Goal: Transaction & Acquisition: Purchase product/service

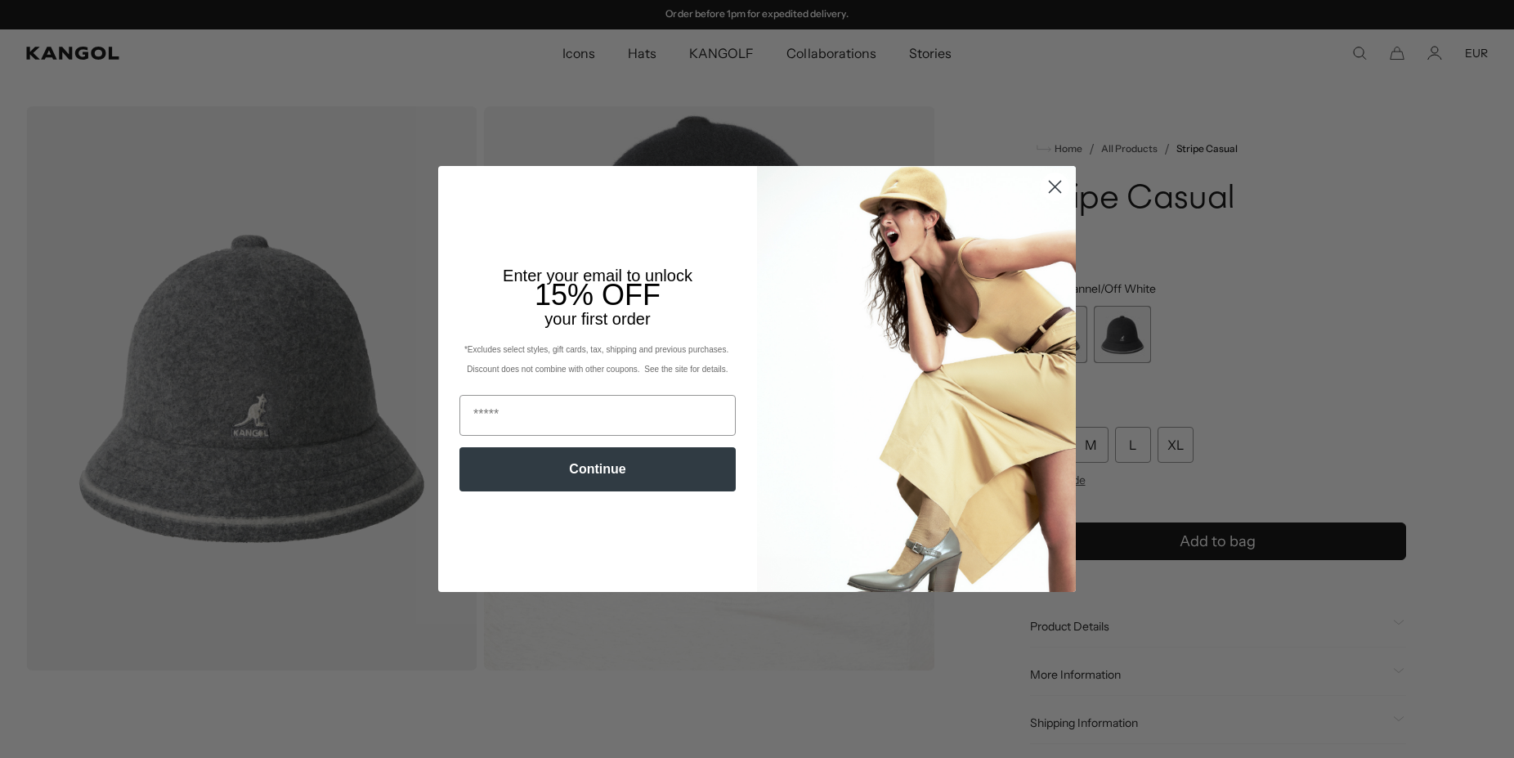
click at [1059, 188] on circle "Close dialog" at bounding box center [1054, 186] width 27 height 27
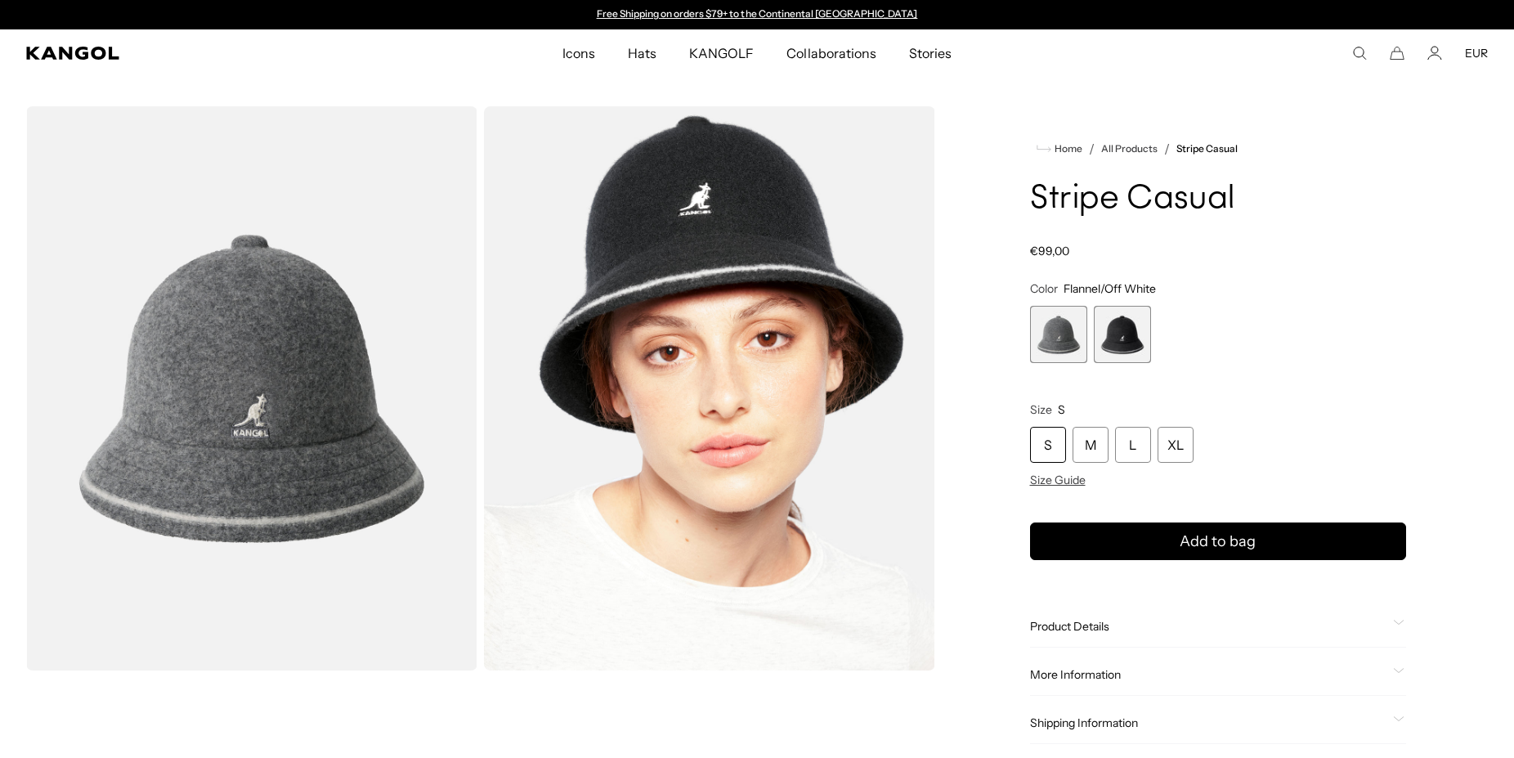
click at [1396, 623] on icon at bounding box center [1398, 623] width 11 height 6
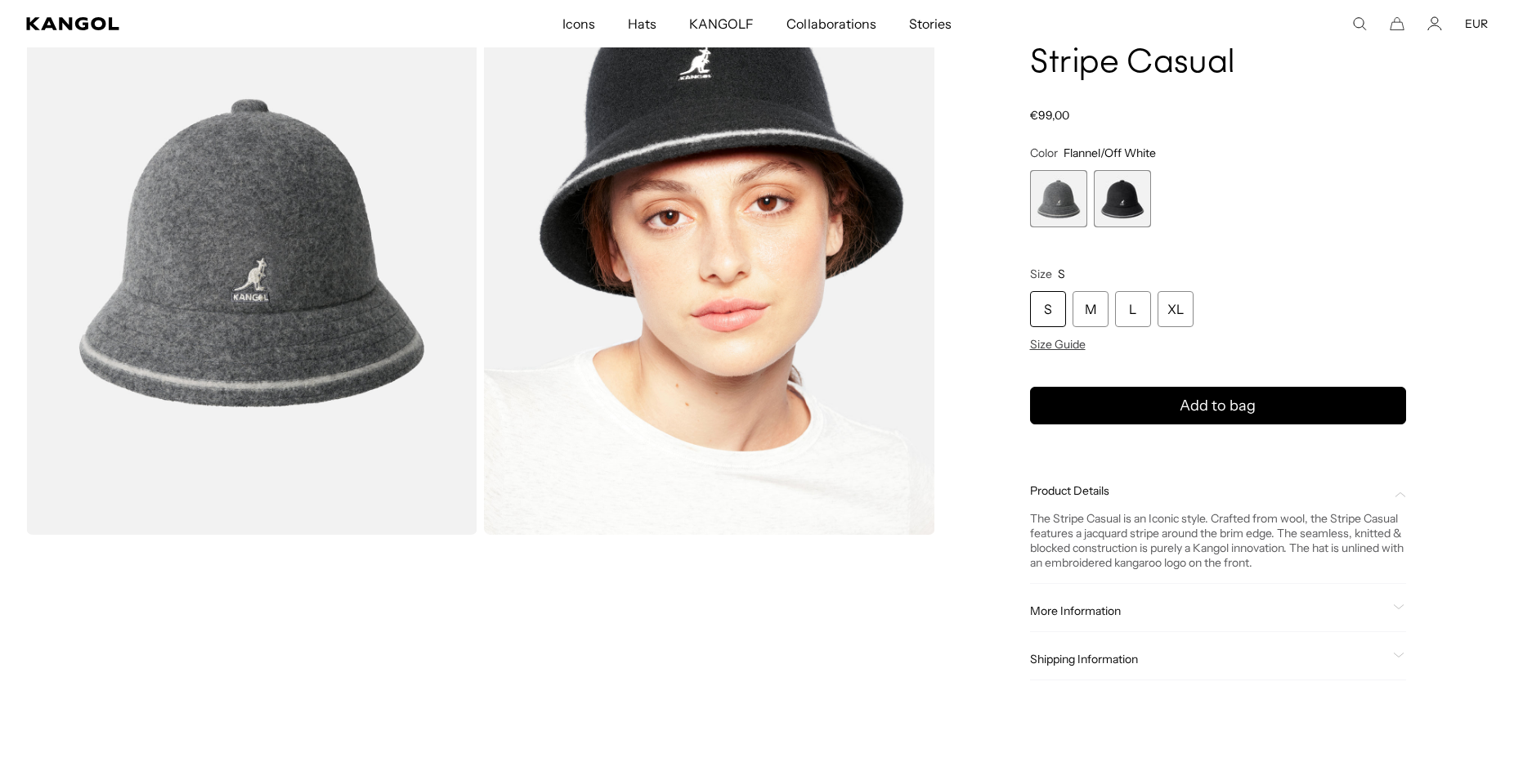
scroll to position [167, 0]
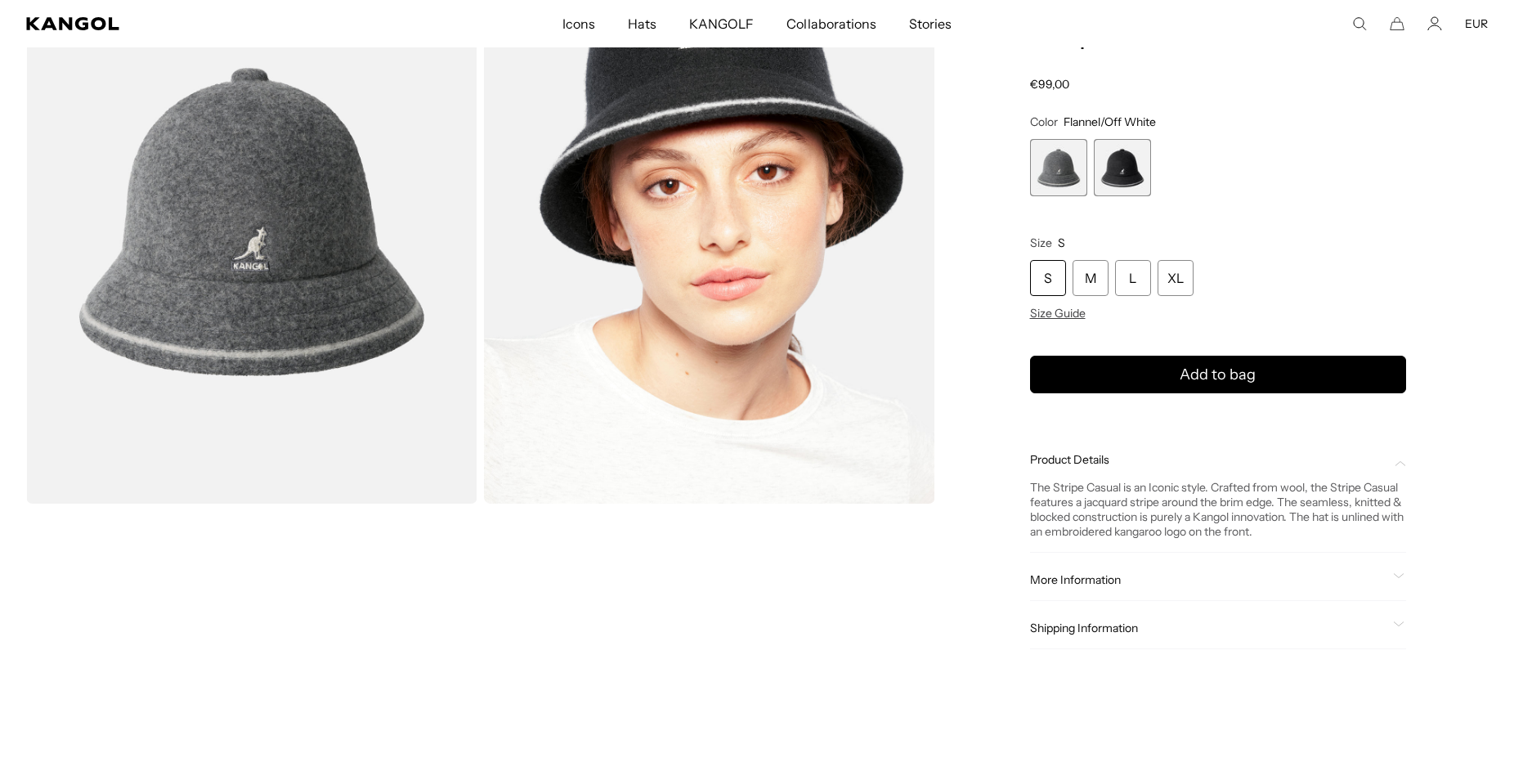
click at [1394, 578] on icon at bounding box center [1398, 576] width 11 height 6
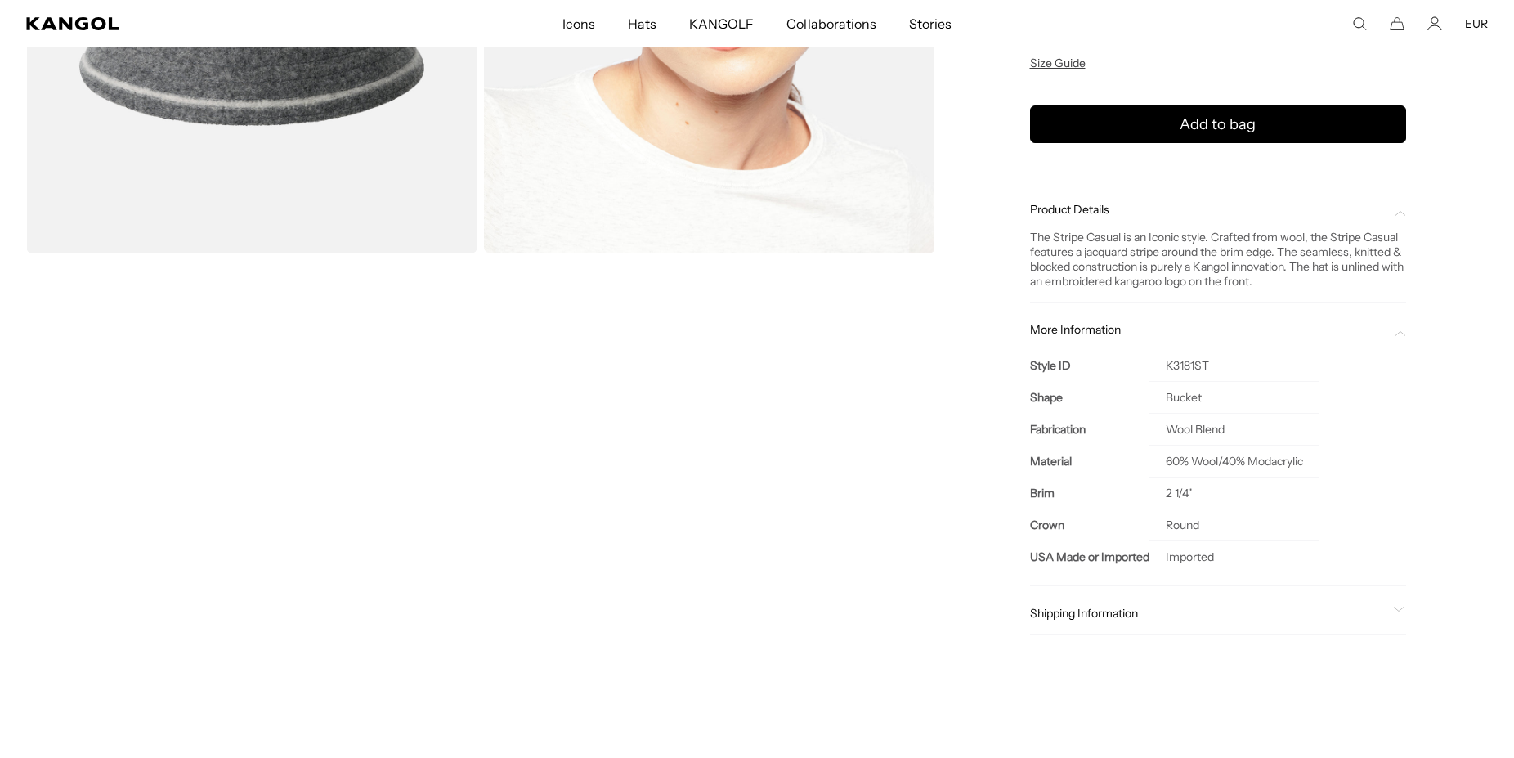
scroll to position [0, 0]
click at [1400, 611] on icon at bounding box center [1398, 610] width 11 height 6
click at [1398, 617] on icon at bounding box center [1400, 618] width 10 height 4
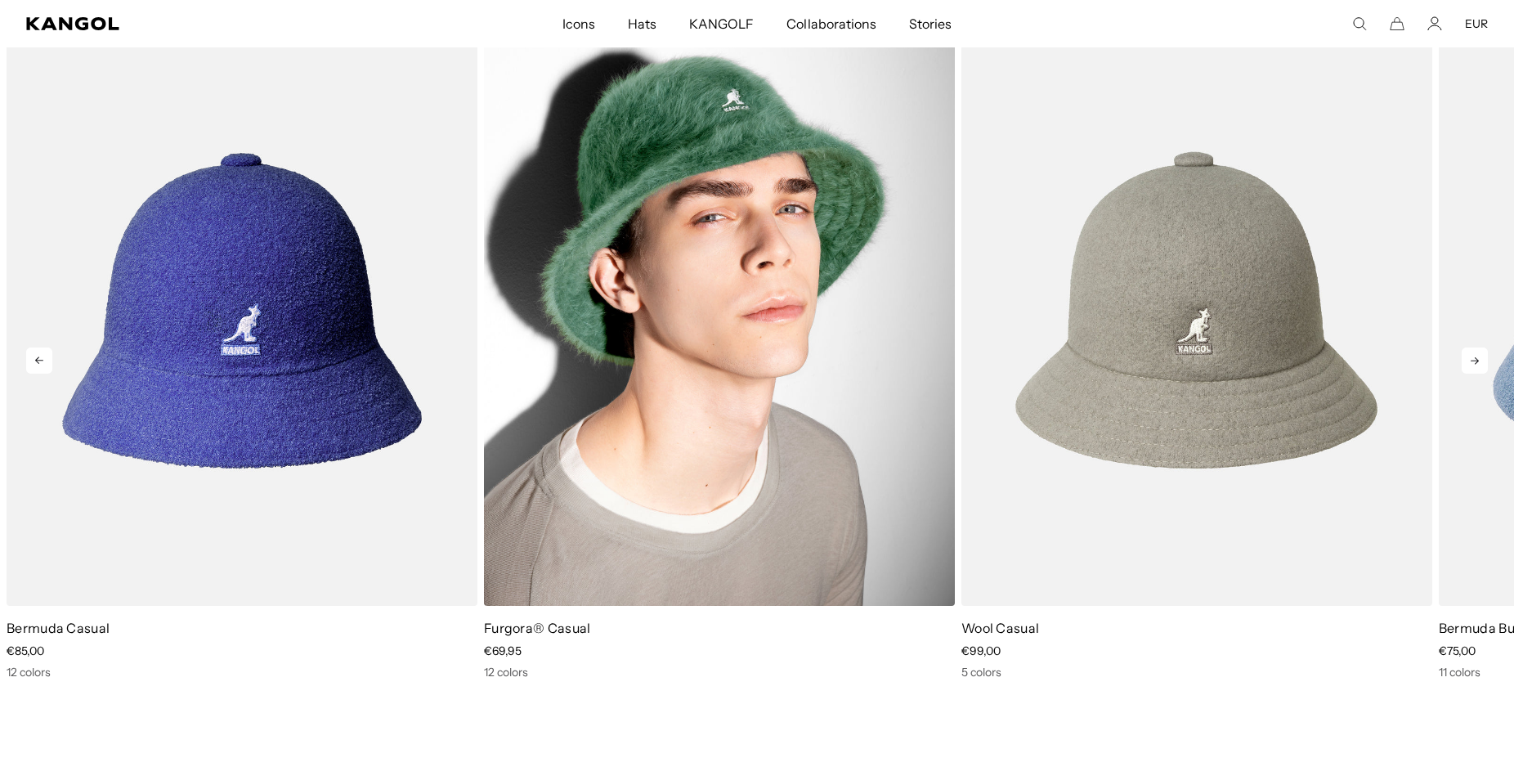
scroll to position [0, 337]
click at [795, 333] on img "2 of 5" at bounding box center [719, 310] width 471 height 591
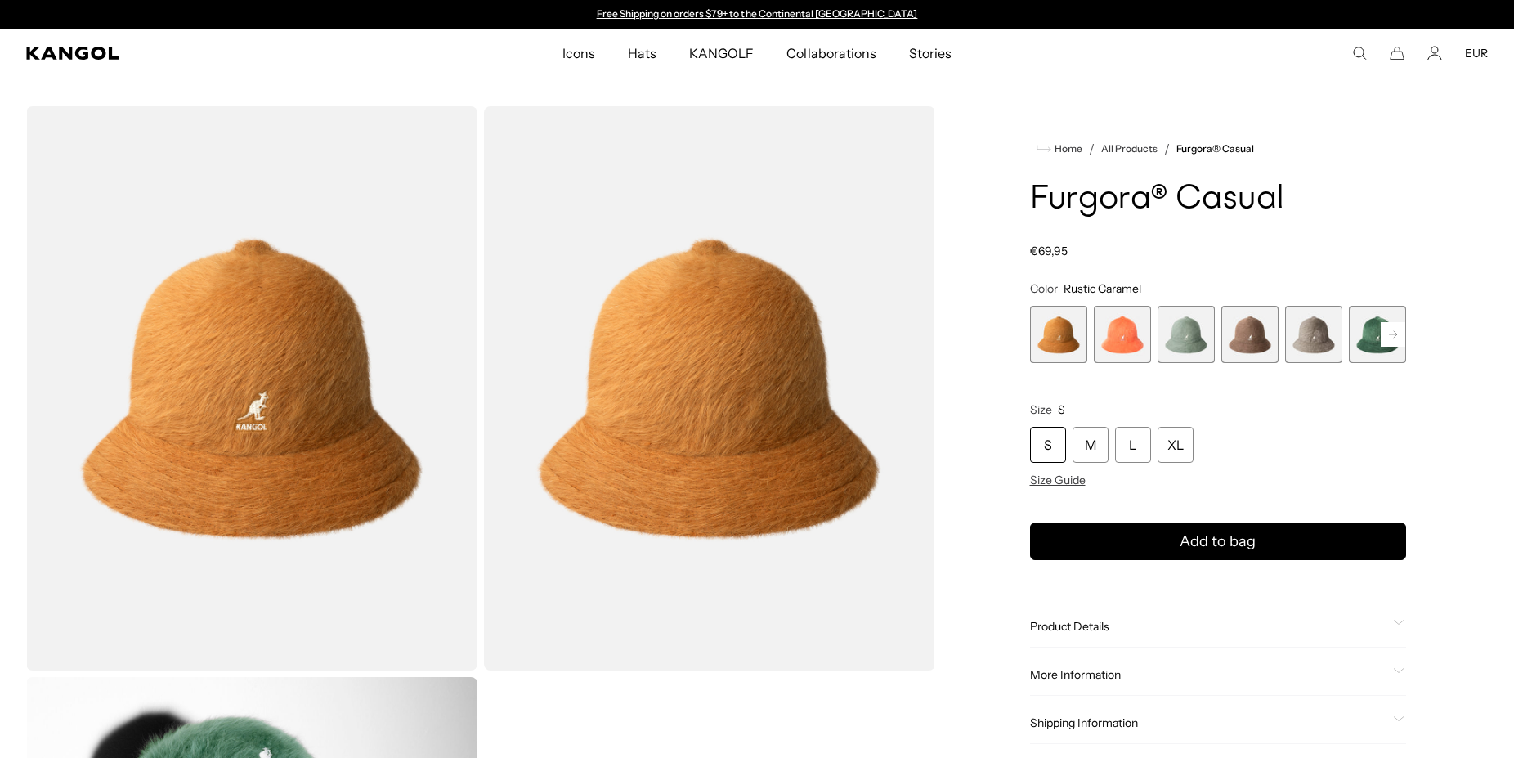
click at [1395, 339] on rect at bounding box center [1393, 334] width 25 height 25
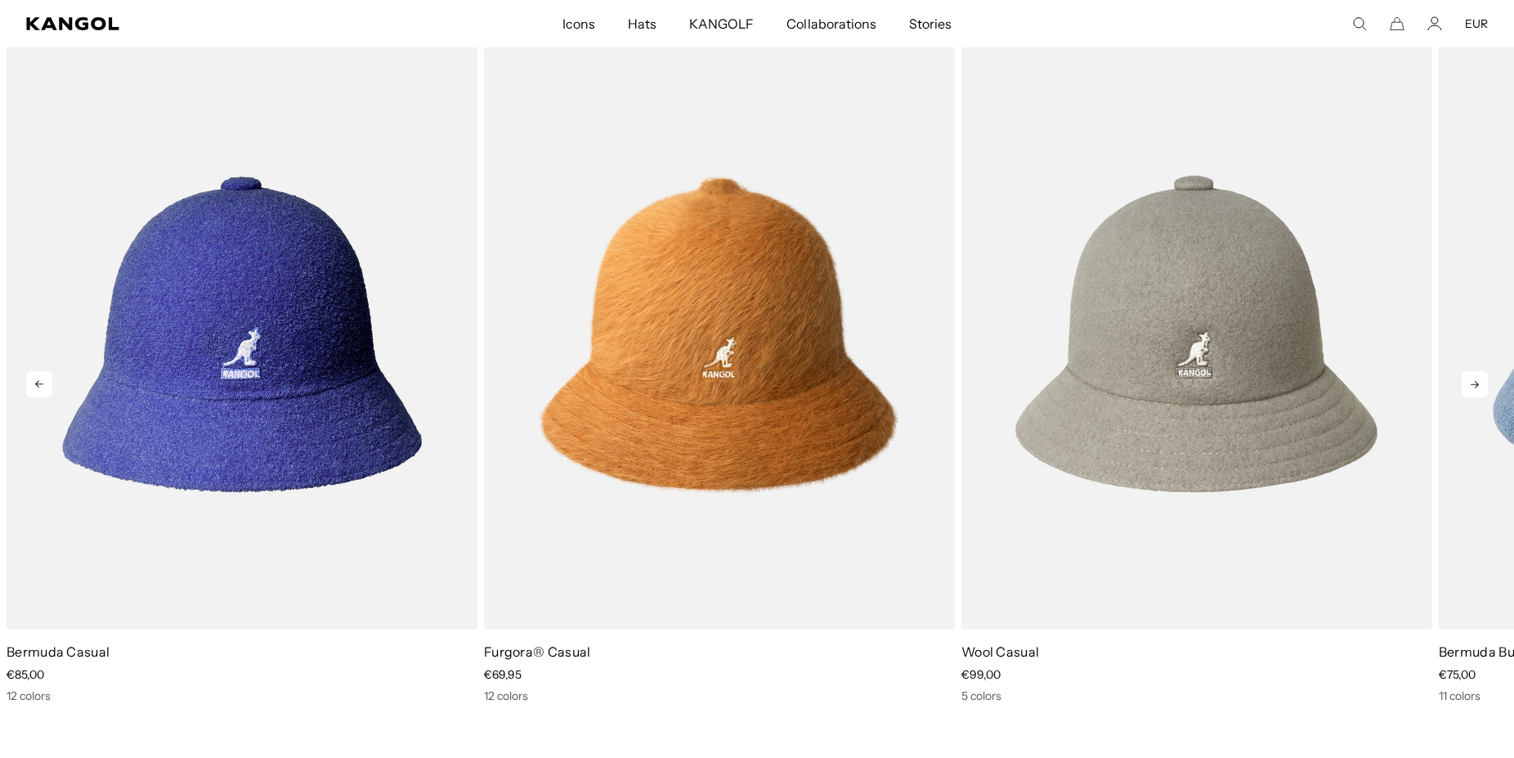
click at [1473, 383] on icon at bounding box center [1475, 384] width 26 height 26
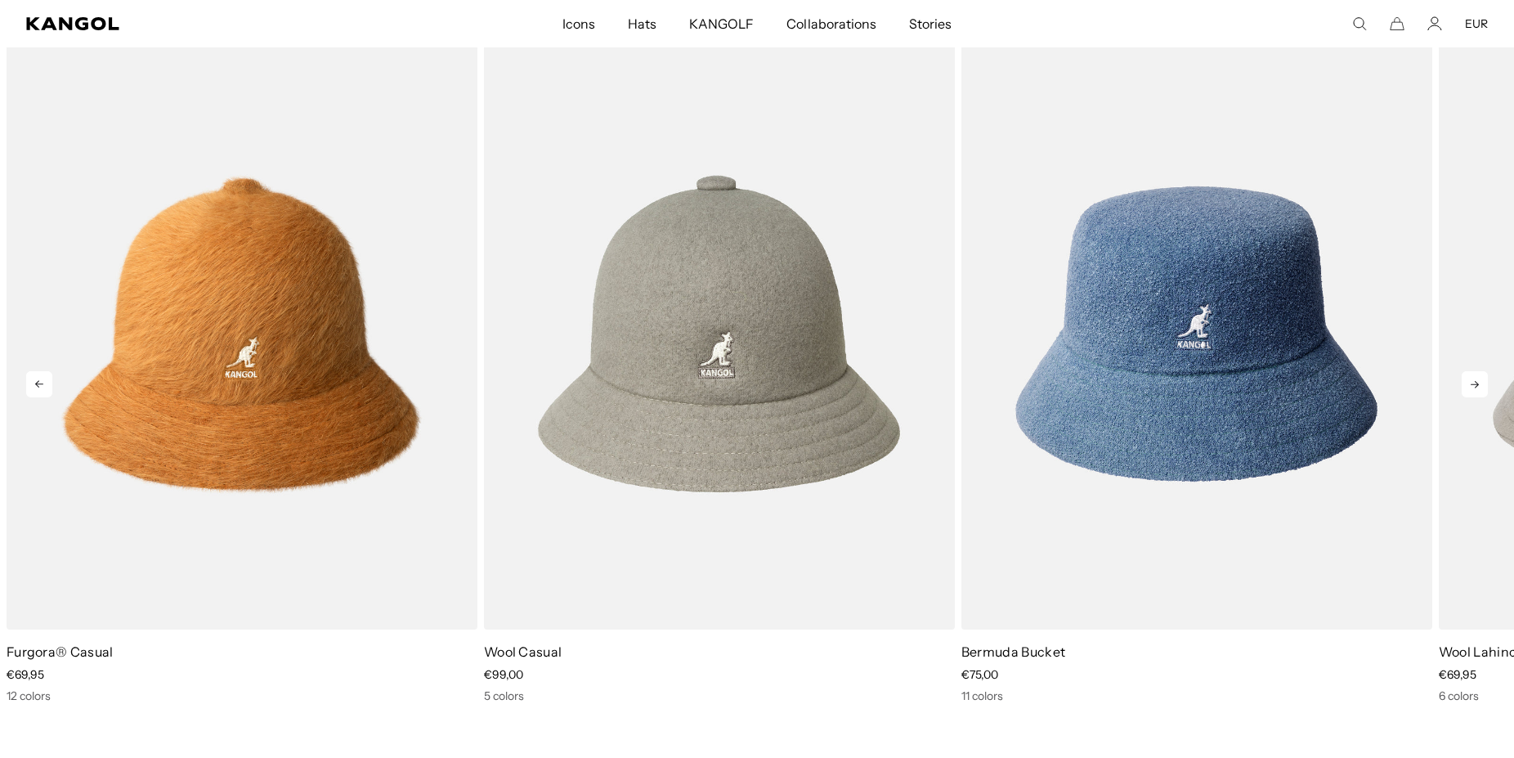
scroll to position [0, 337]
click at [1473, 383] on icon at bounding box center [1475, 384] width 26 height 26
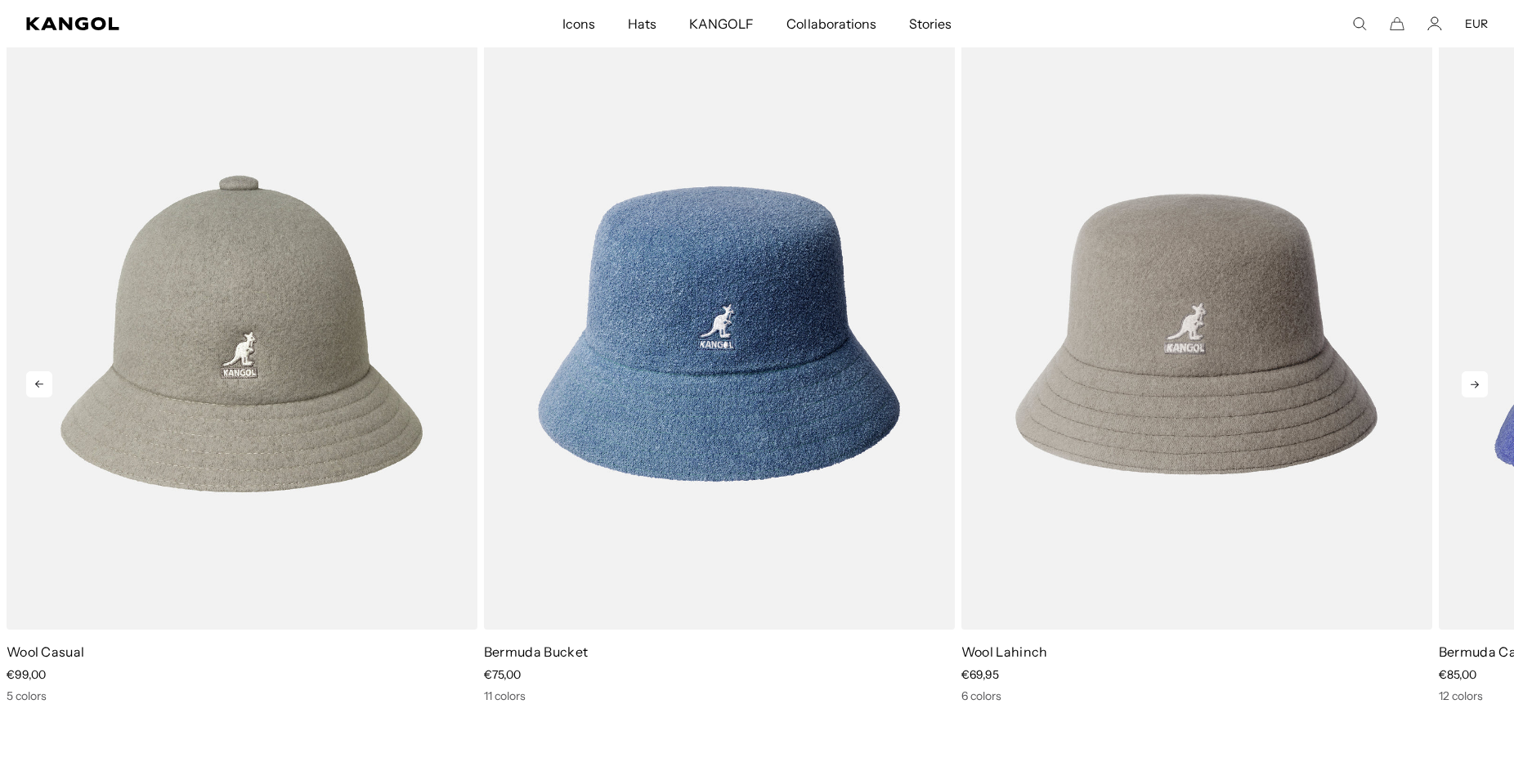
click at [1473, 384] on icon at bounding box center [1475, 384] width 8 height 7
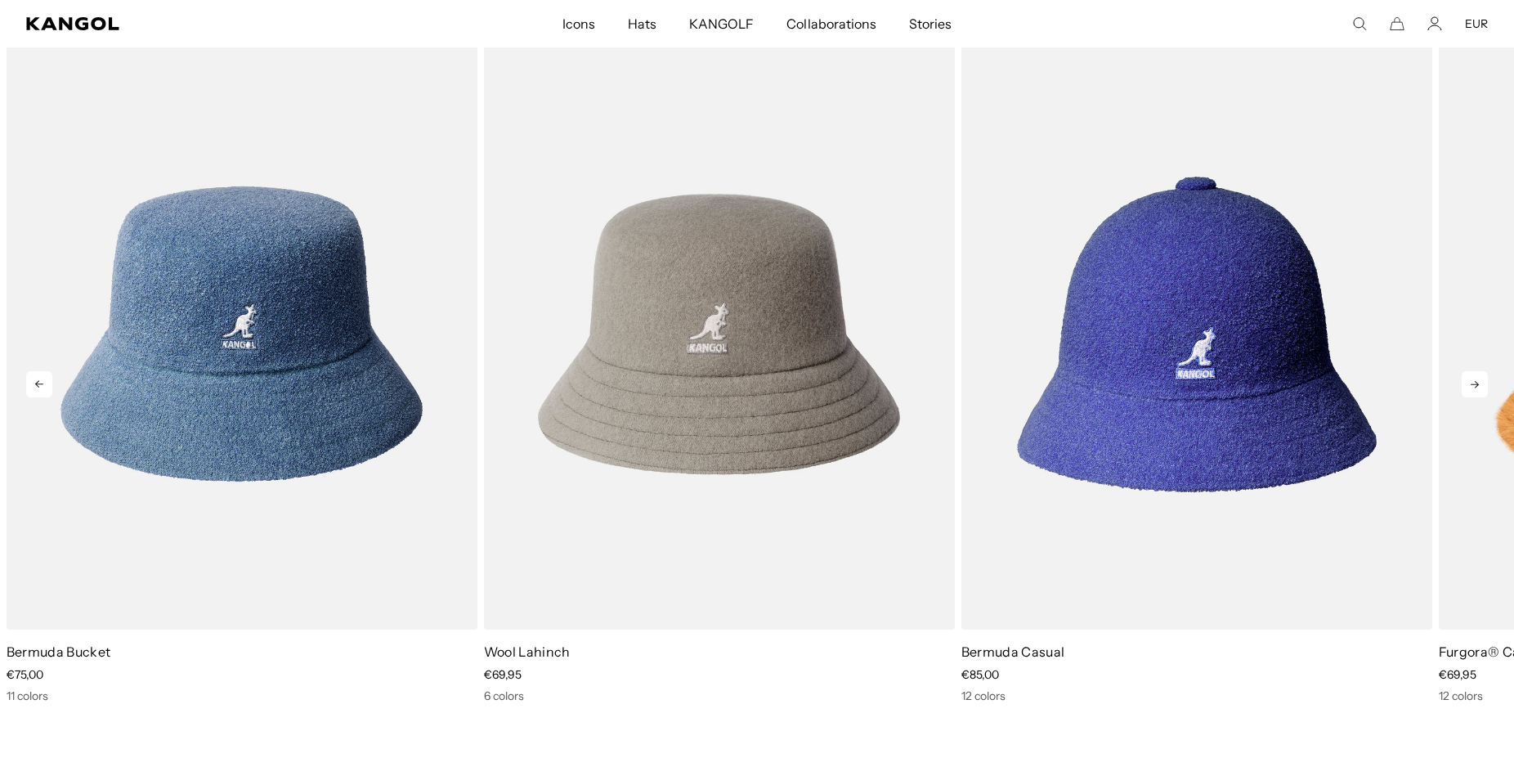
click at [1473, 384] on icon at bounding box center [1475, 384] width 8 height 7
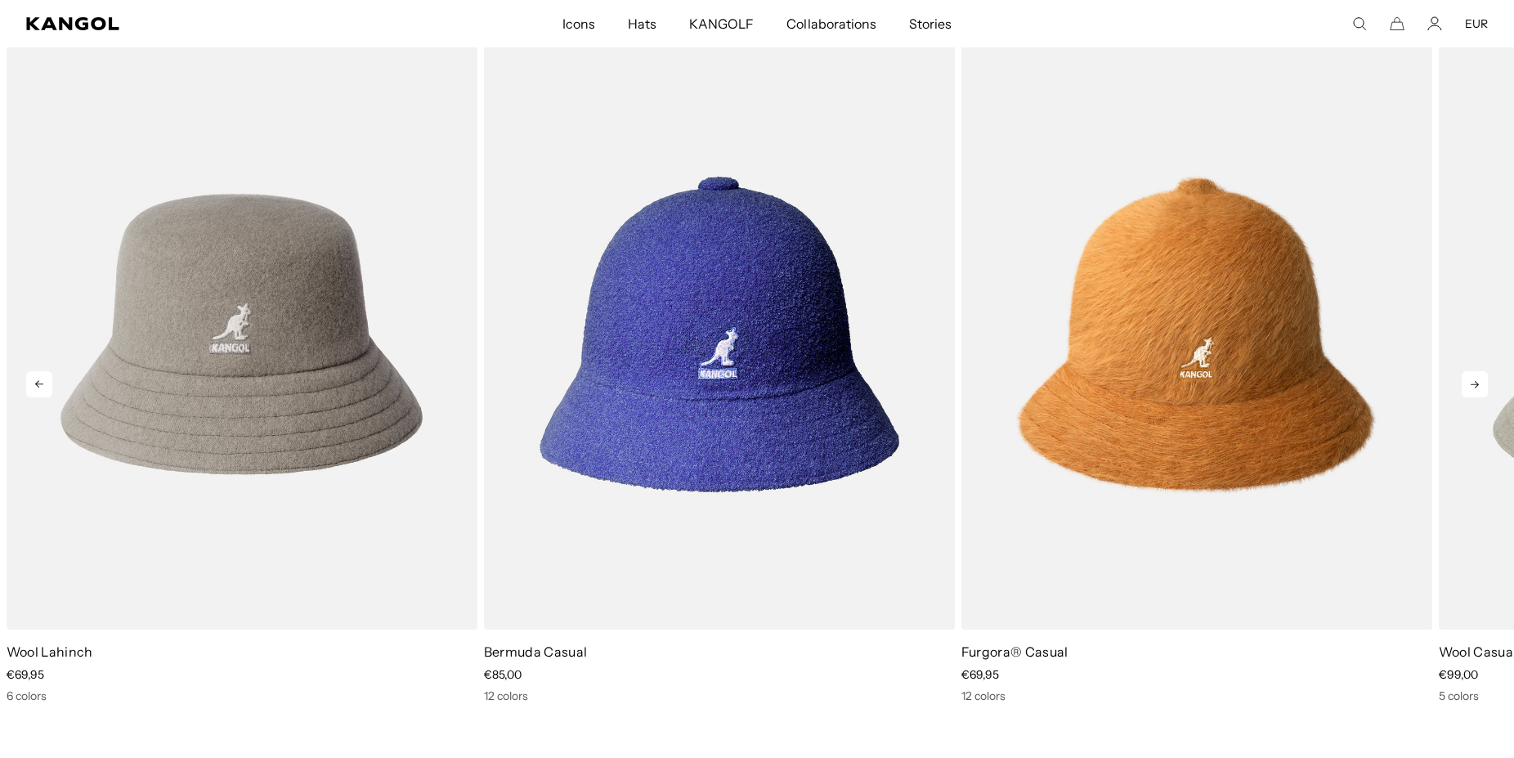
click at [1469, 388] on icon at bounding box center [1475, 384] width 26 height 26
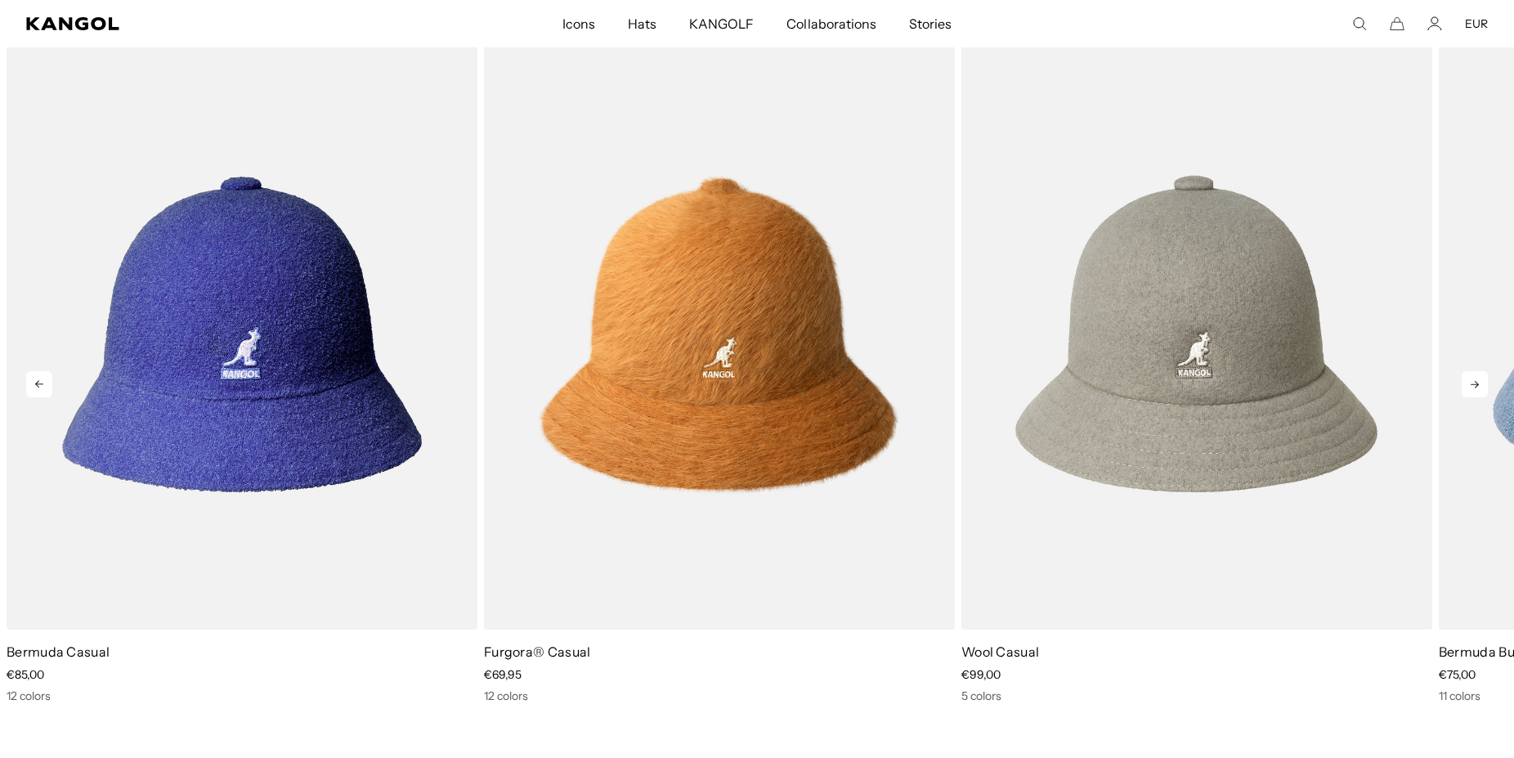
click at [1469, 388] on icon at bounding box center [1475, 384] width 26 height 26
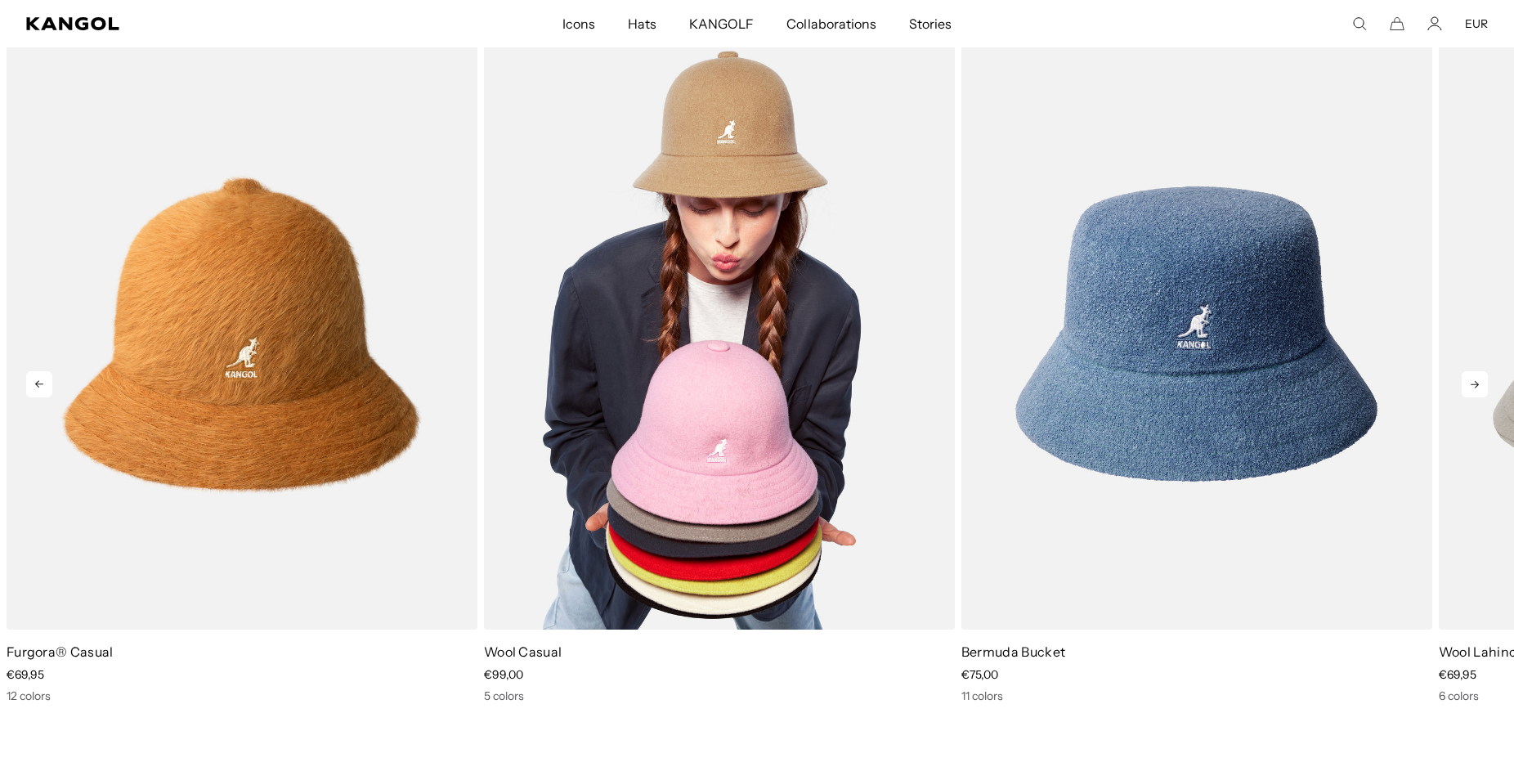
scroll to position [0, 0]
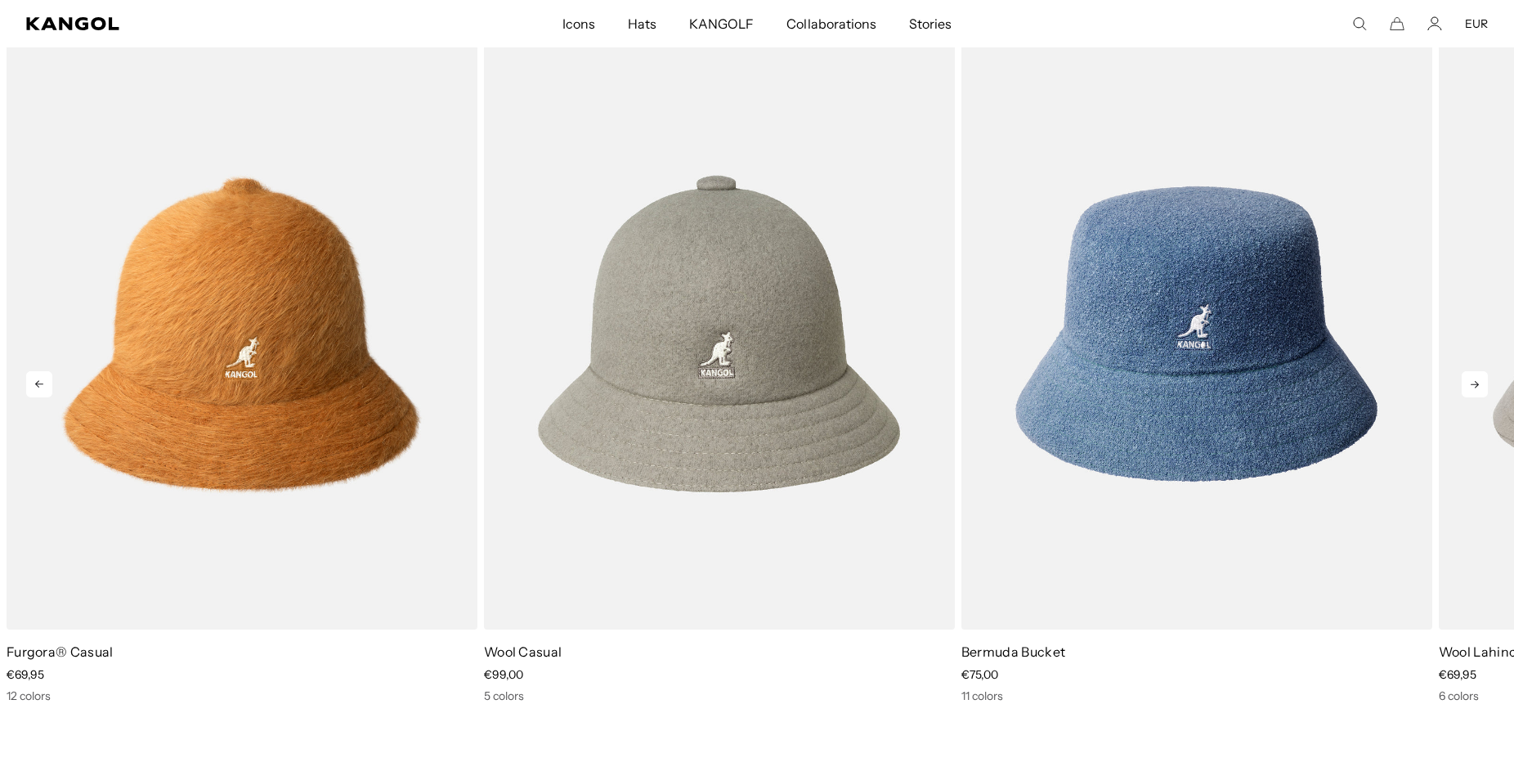
click at [1466, 388] on icon at bounding box center [1475, 384] width 26 height 26
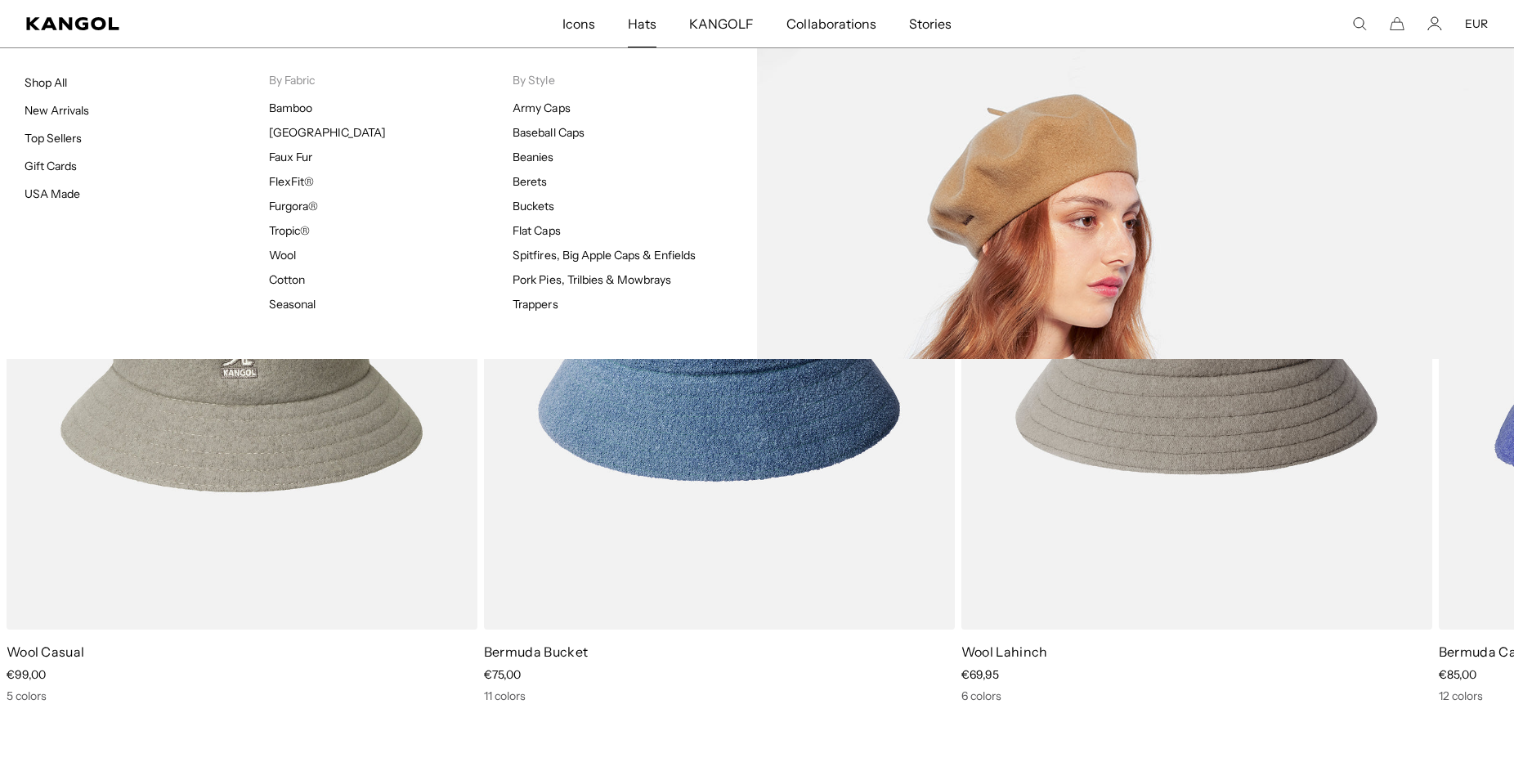
scroll to position [0, 337]
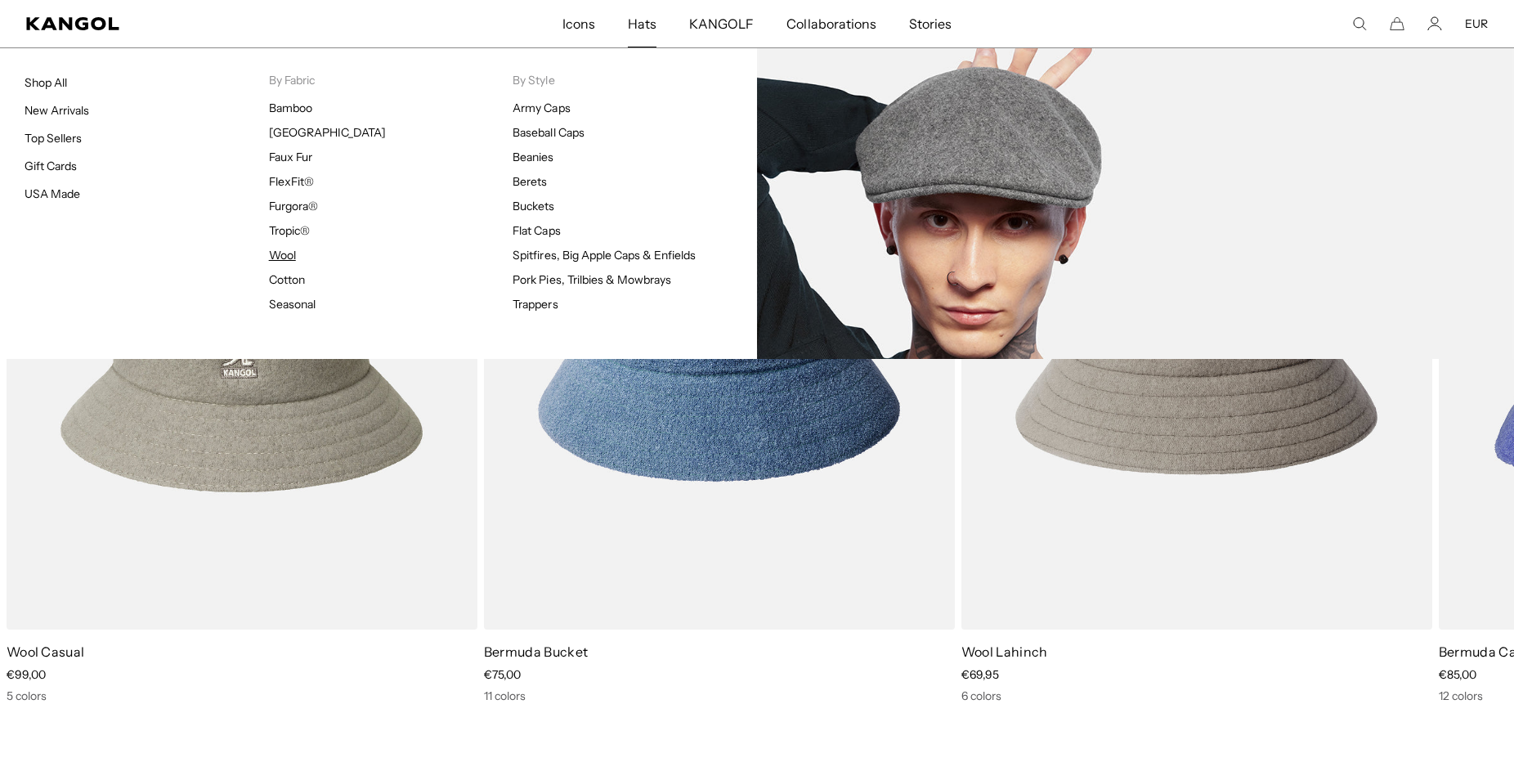
click at [280, 256] on link "Wool" at bounding box center [282, 255] width 27 height 15
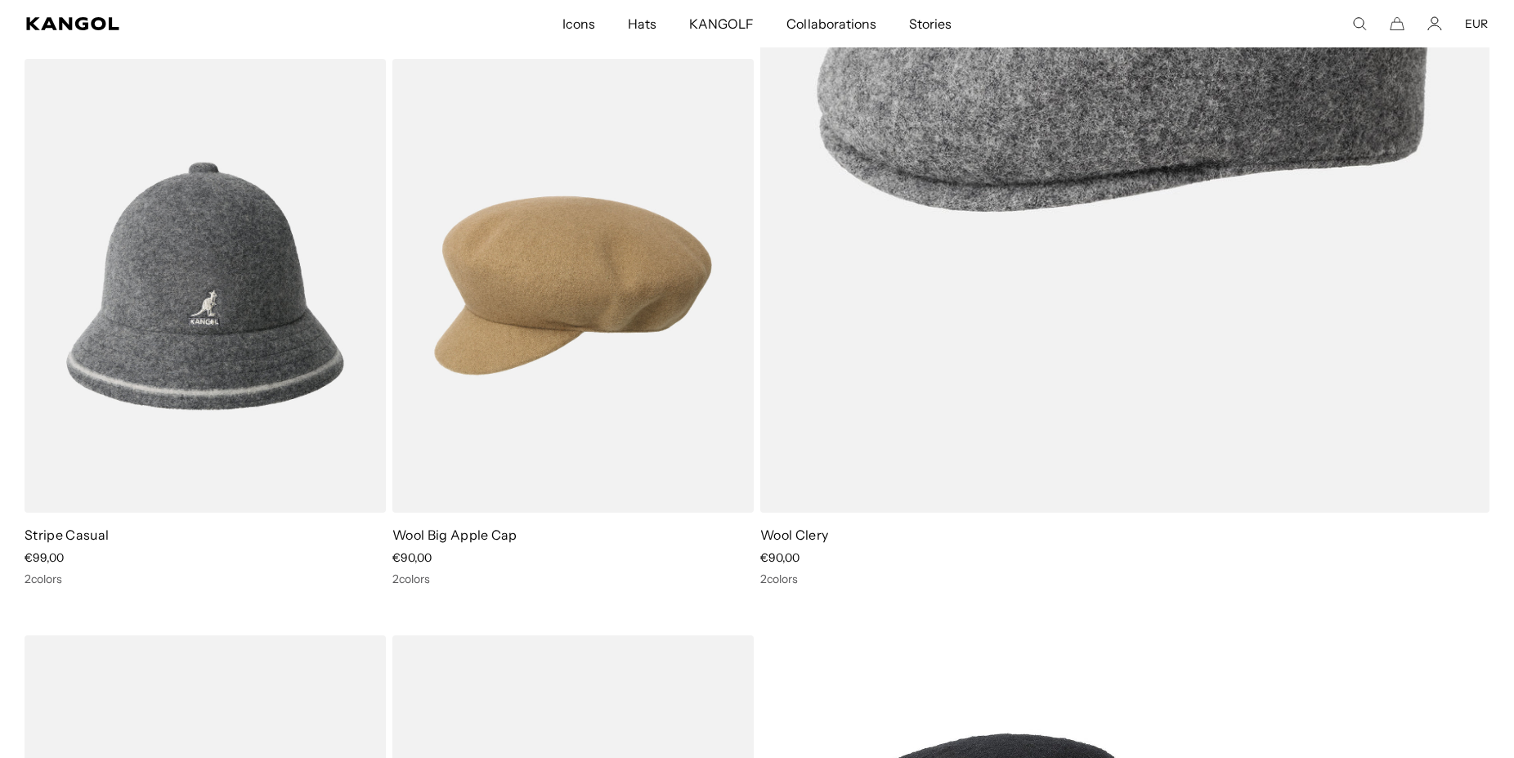
scroll to position [7421, 0]
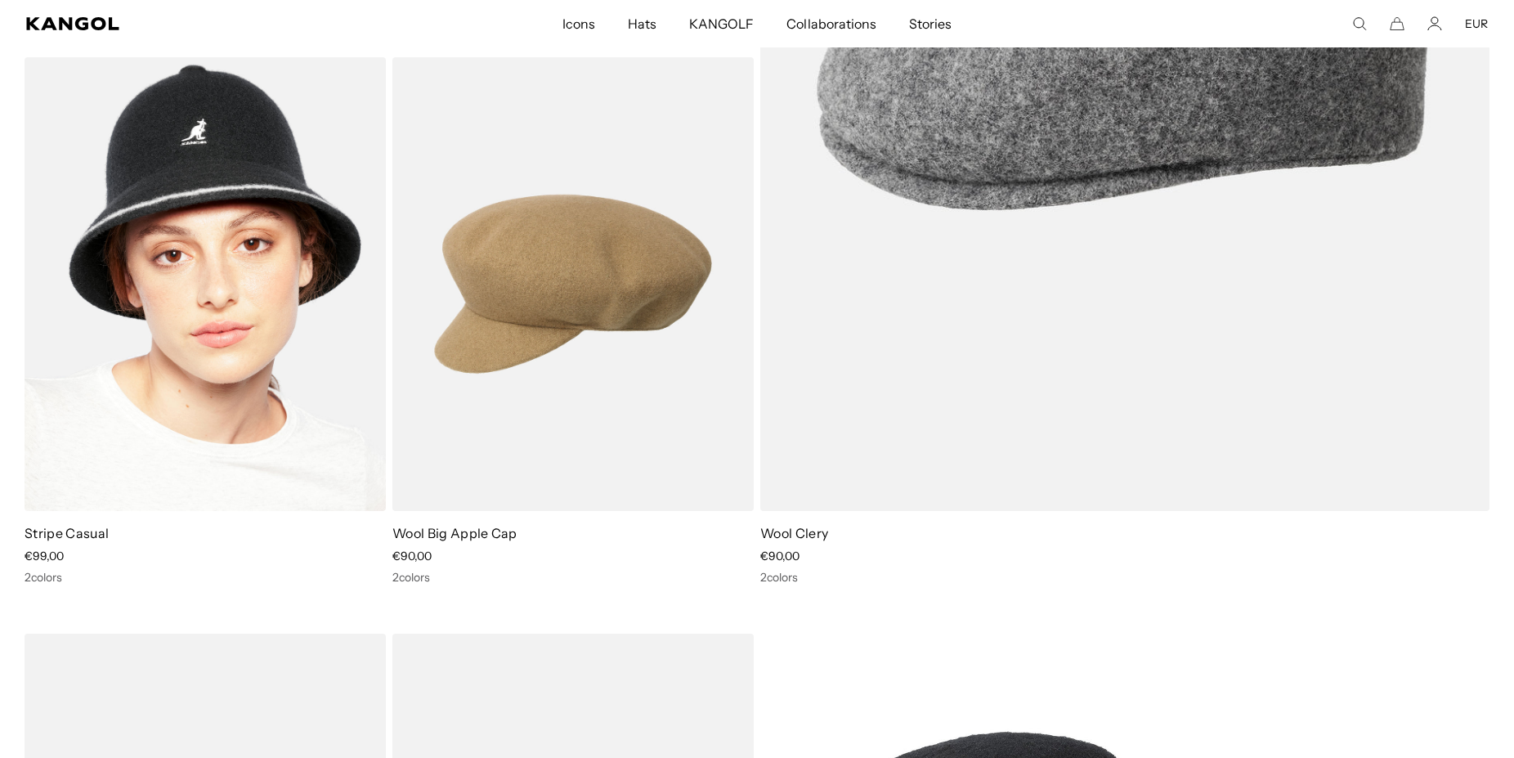
click at [219, 261] on img at bounding box center [205, 284] width 361 height 454
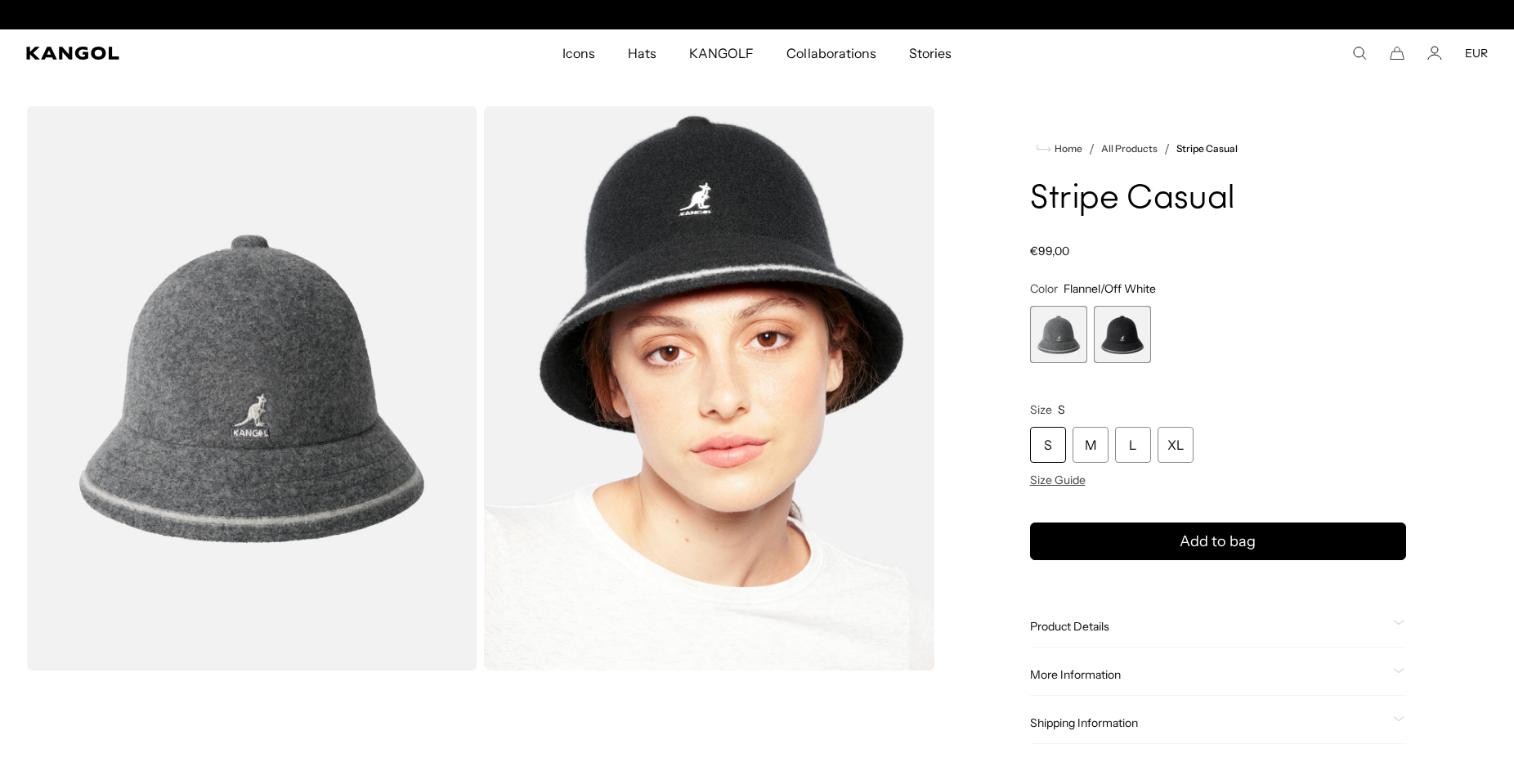
scroll to position [0, 337]
click at [1054, 453] on div "S" at bounding box center [1048, 445] width 36 height 36
click at [1397, 626] on span at bounding box center [1399, 626] width 13 height 13
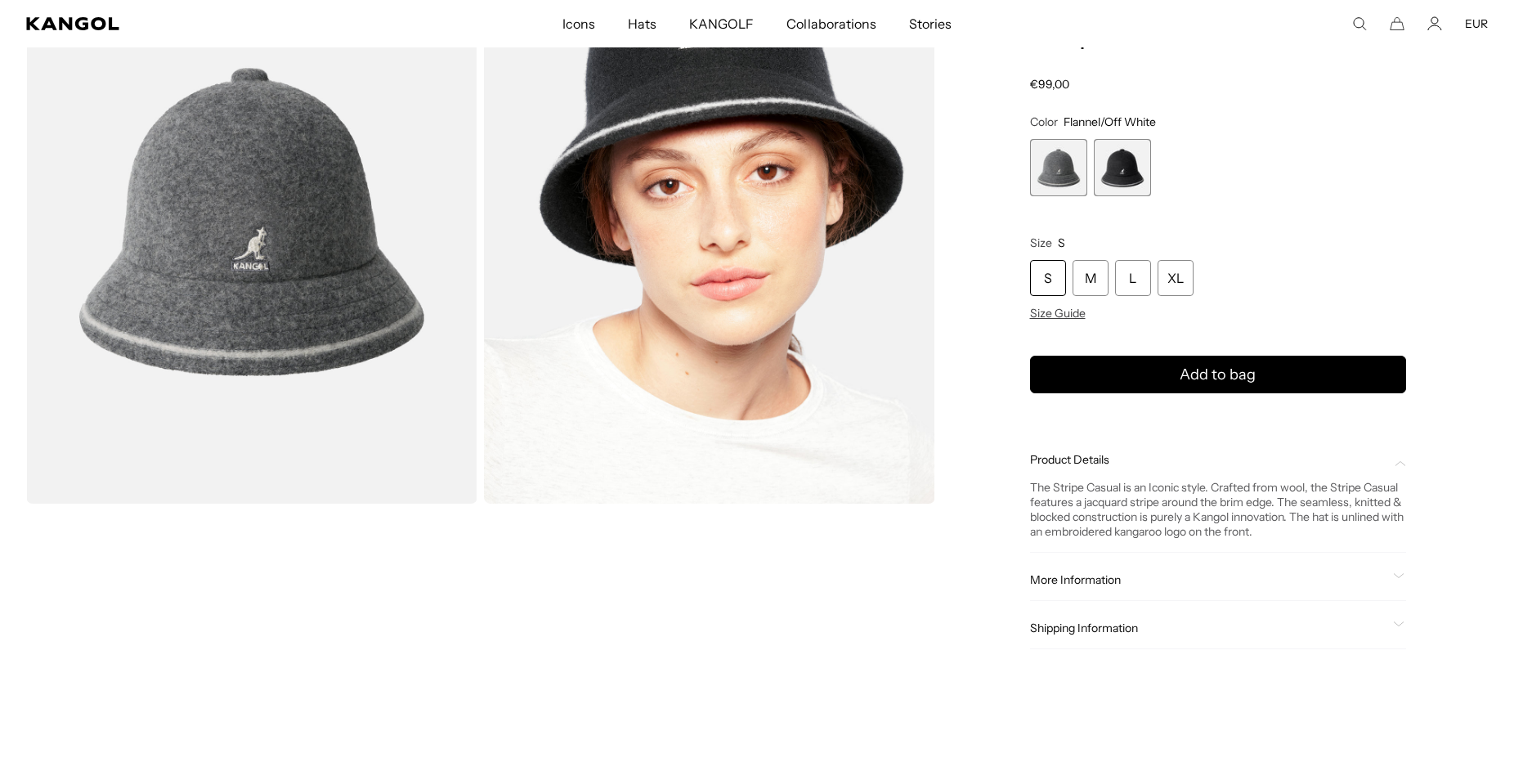
scroll to position [0, 337]
click at [1072, 312] on span "Size Guide" at bounding box center [1058, 313] width 56 height 15
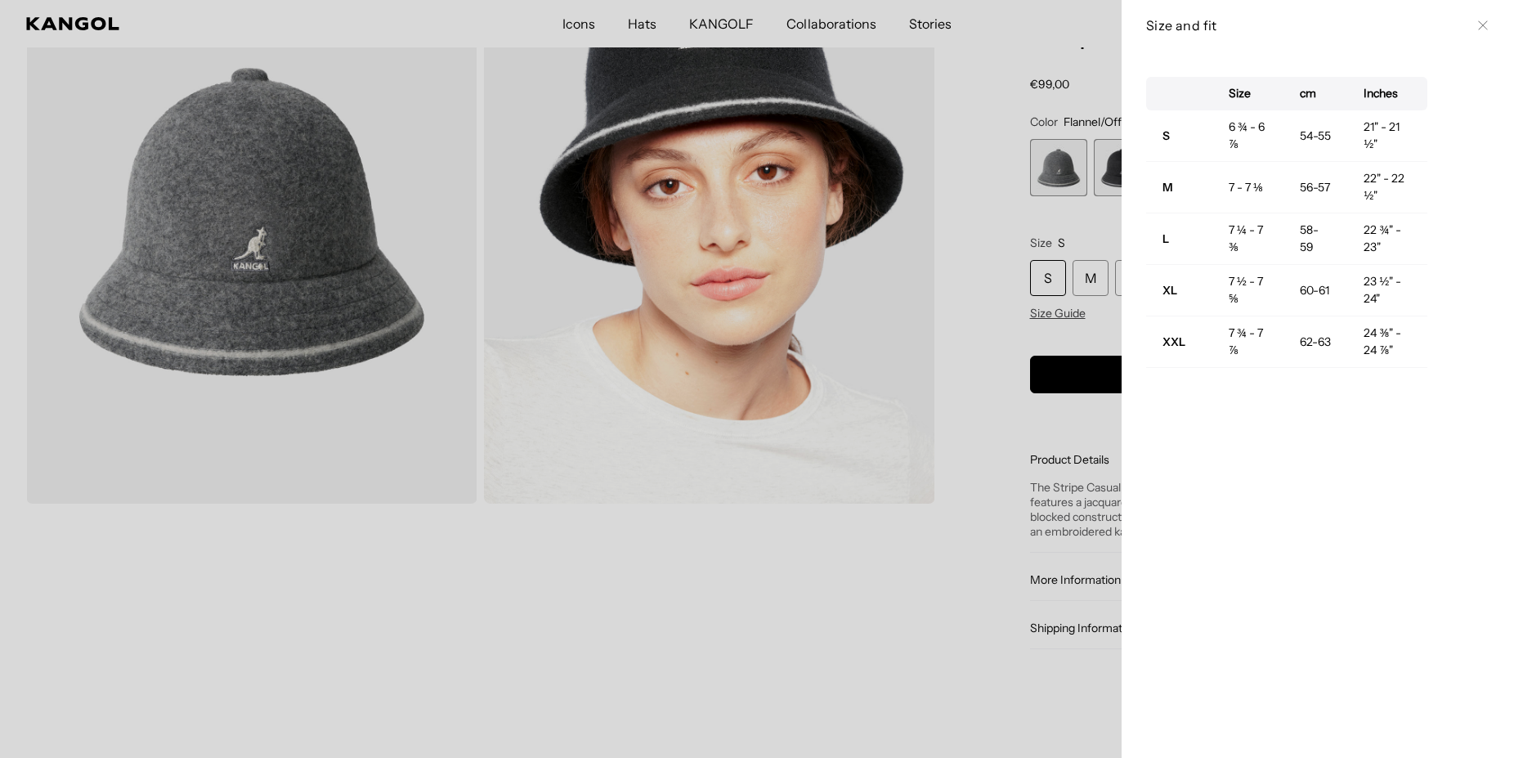
scroll to position [0, 0]
click at [969, 218] on div at bounding box center [757, 379] width 1514 height 758
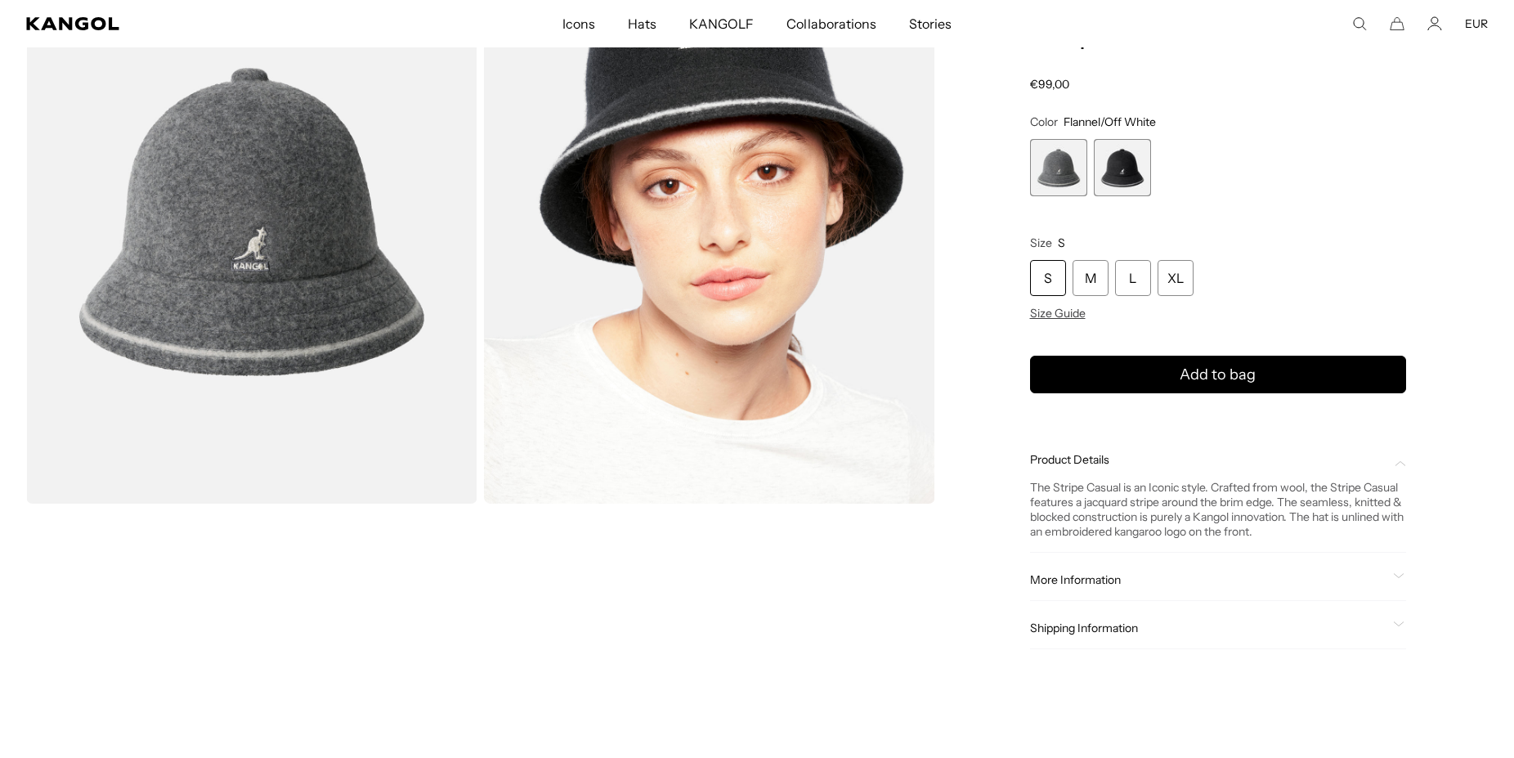
scroll to position [0, 337]
